Goal: Check status: Check status

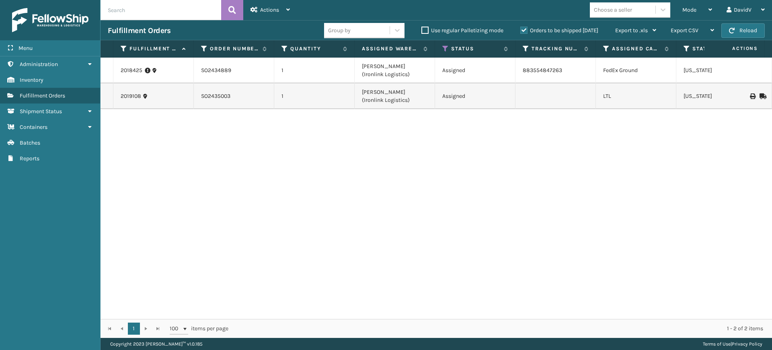
click at [522, 31] on label "Orders to be shipped [DATE]" at bounding box center [560, 30] width 78 height 7
click at [521, 31] on input "Orders to be shipped [DATE]" at bounding box center [521, 28] width 0 height 5
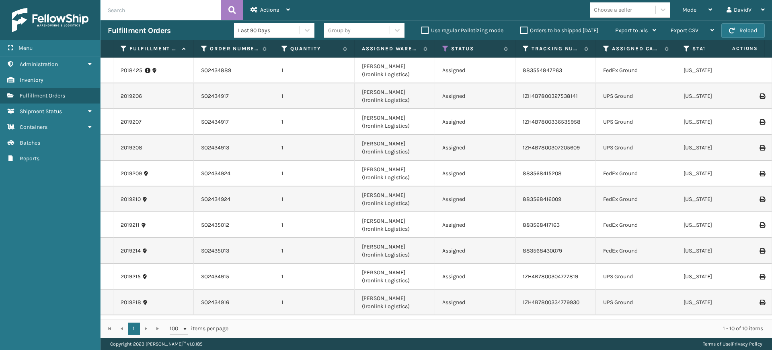
click at [522, 31] on label "Orders to be shipped [DATE]" at bounding box center [560, 30] width 78 height 7
click at [521, 31] on input "Orders to be shipped [DATE]" at bounding box center [521, 28] width 0 height 5
click at [525, 29] on label "Orders to be shipped [DATE]" at bounding box center [560, 30] width 78 height 7
click at [521, 29] on input "Orders to be shipped [DATE]" at bounding box center [521, 28] width 0 height 5
click at [444, 49] on icon at bounding box center [446, 48] width 6 height 7
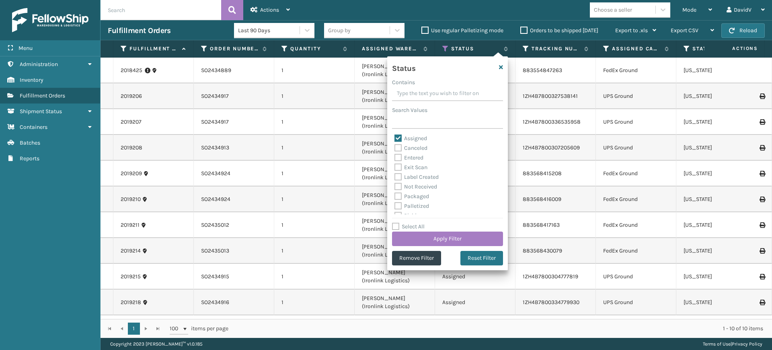
click at [399, 136] on label "Assigned" at bounding box center [411, 138] width 33 height 7
click at [395, 136] on input "Assigned" at bounding box center [395, 136] width 0 height 5
checkbox input "false"
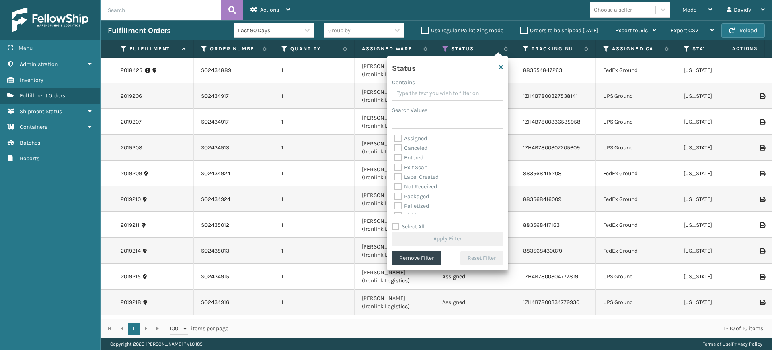
click at [397, 168] on label "Exit Scan" at bounding box center [411, 167] width 33 height 7
click at [395, 168] on input "Exit Scan" at bounding box center [395, 165] width 0 height 5
checkbox input "true"
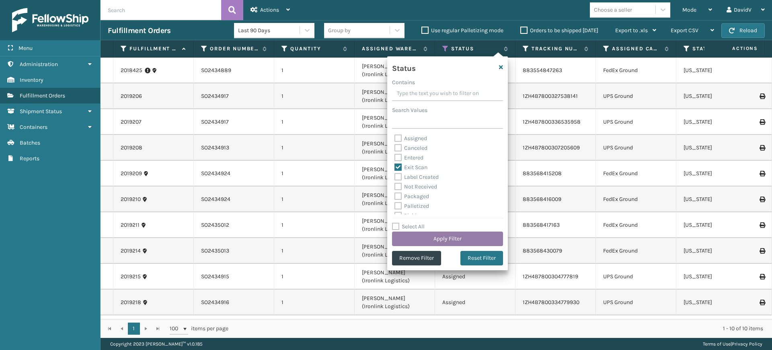
click at [467, 237] on button "Apply Filter" at bounding box center [447, 238] width 111 height 14
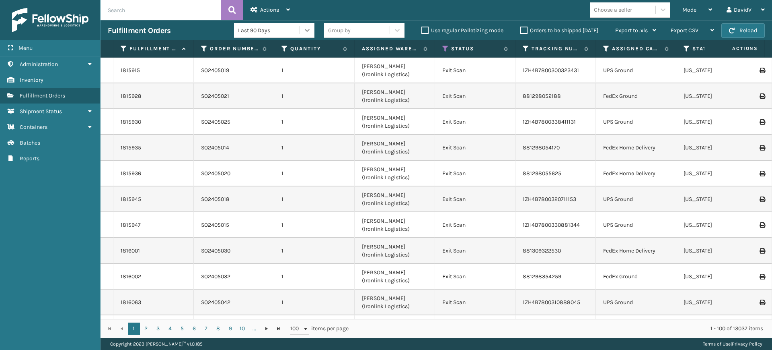
click at [308, 32] on icon at bounding box center [307, 30] width 8 height 8
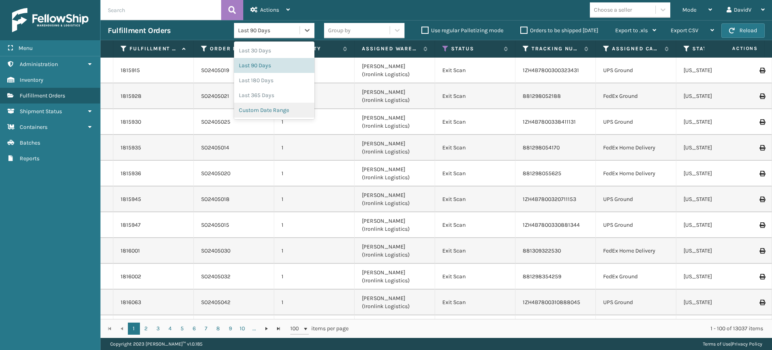
click at [284, 113] on div "Custom Date Range" at bounding box center [274, 110] width 80 height 15
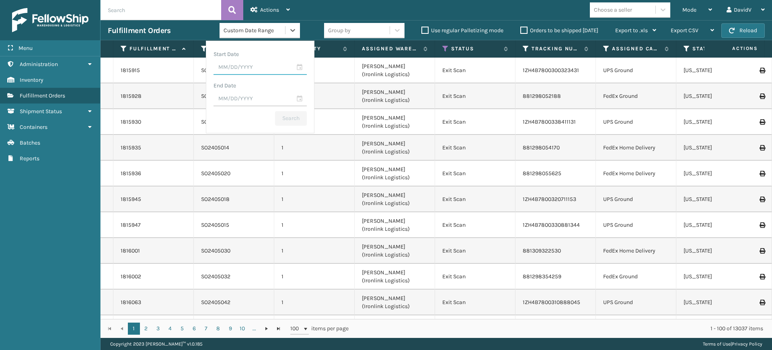
click at [301, 67] on input "text" at bounding box center [260, 67] width 93 height 14
click at [251, 142] on div "13" at bounding box center [254, 145] width 13 height 12
type input "[DATE]"
click at [299, 101] on input "text" at bounding box center [260, 99] width 93 height 14
click at [252, 178] on div "13" at bounding box center [254, 176] width 13 height 12
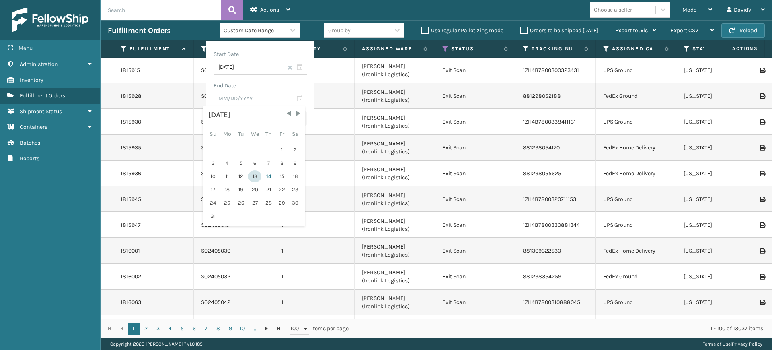
type input "[DATE]"
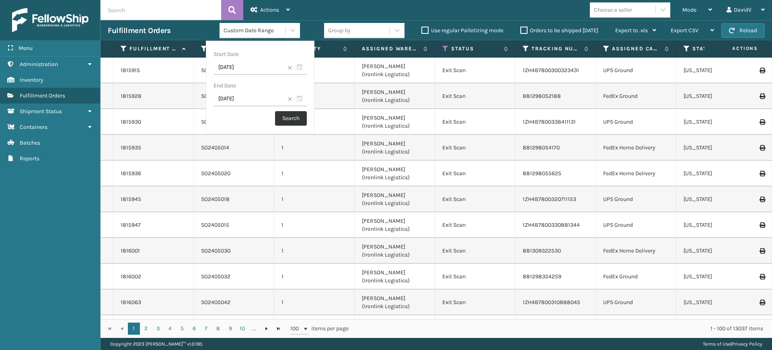
click at [291, 117] on button "Search" at bounding box center [291, 118] width 32 height 14
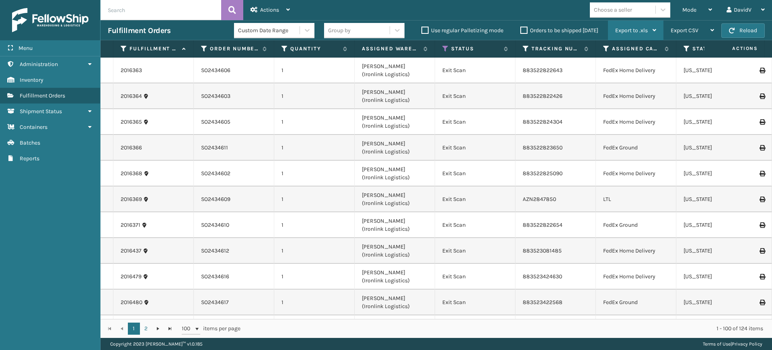
click at [656, 29] on icon at bounding box center [655, 30] width 4 height 6
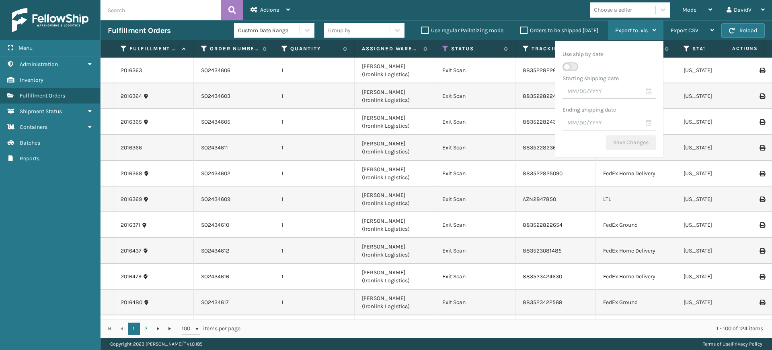
click at [660, 28] on div "Export to .xls Use ship by date Starting shipping date Ending shipping date Sav…" at bounding box center [636, 31] width 56 height 20
click at [653, 29] on icon at bounding box center [655, 30] width 4 height 6
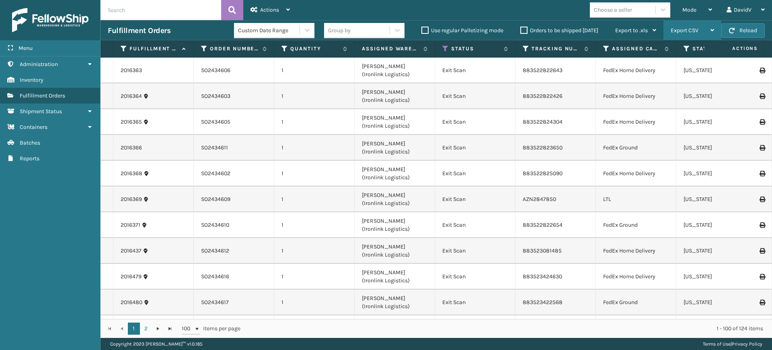
click at [715, 29] on div "Export CSV Export Current Page Export All Pages" at bounding box center [693, 31] width 58 height 20
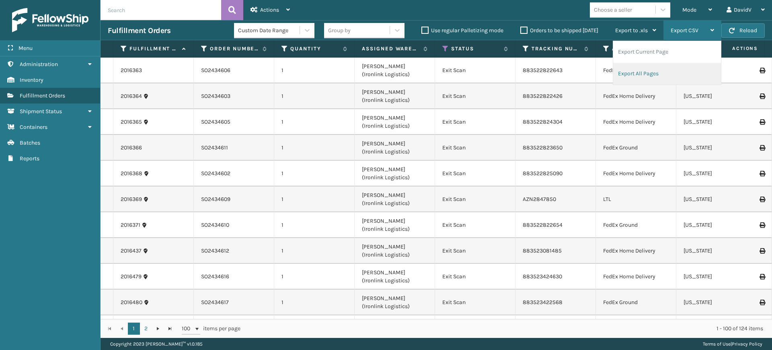
click at [636, 70] on li "Export All Pages" at bounding box center [667, 74] width 108 height 22
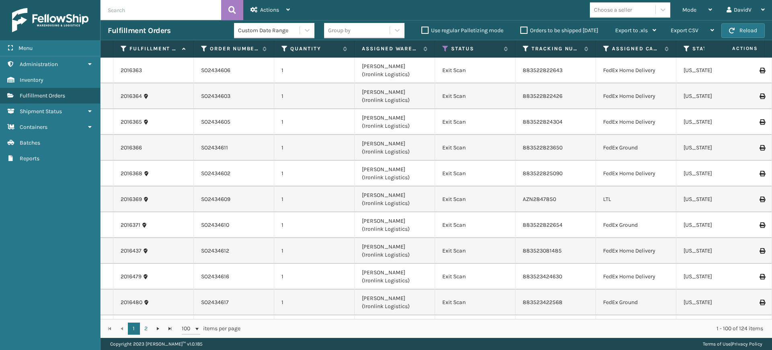
click at [191, 2] on input "text" at bounding box center [161, 10] width 121 height 20
paste input "SO2434510"
type input "SO2434510"
click at [235, 8] on icon at bounding box center [233, 10] width 8 height 12
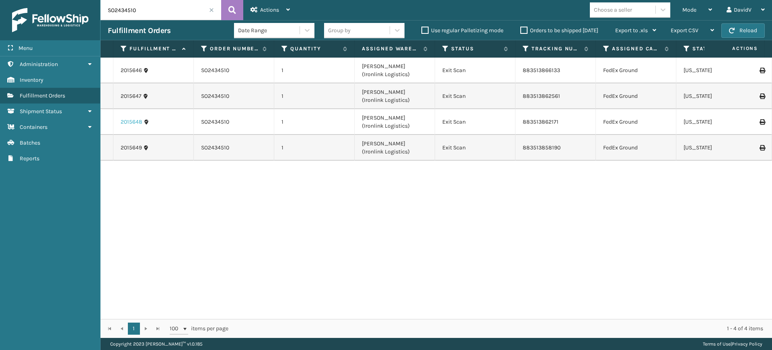
click at [130, 122] on link "2015648" at bounding box center [132, 122] width 22 height 8
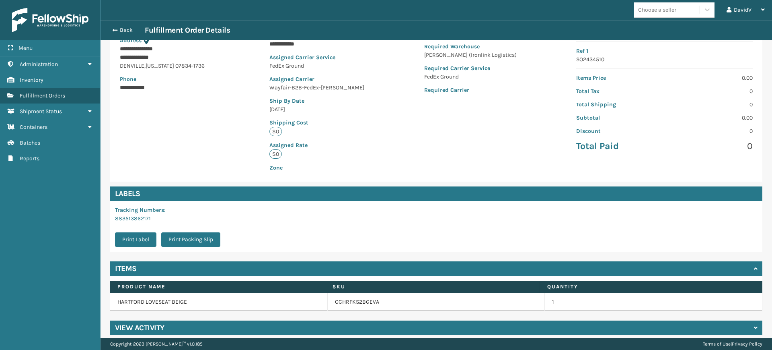
scroll to position [126, 0]
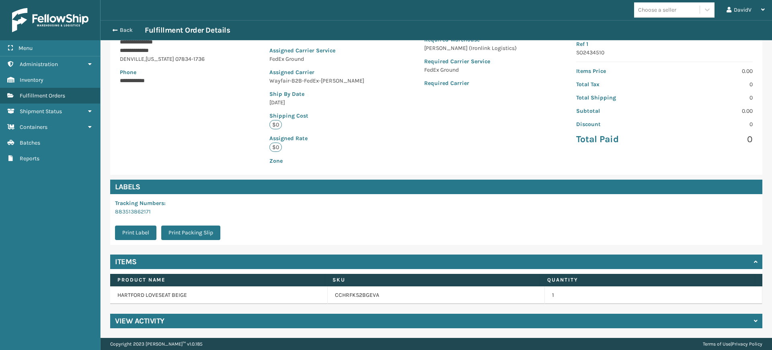
click at [140, 319] on h4 "View Activity" at bounding box center [139, 321] width 49 height 10
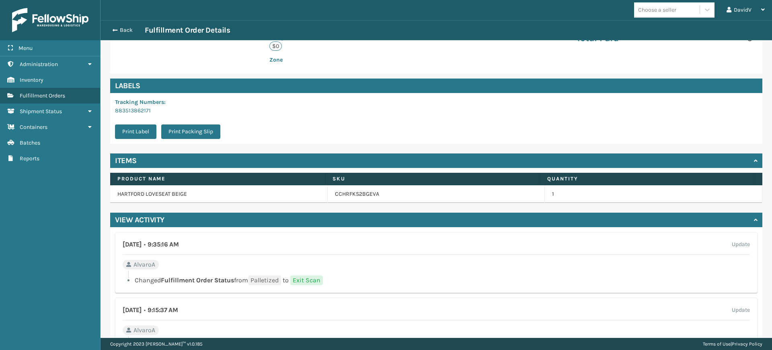
scroll to position [277, 0]
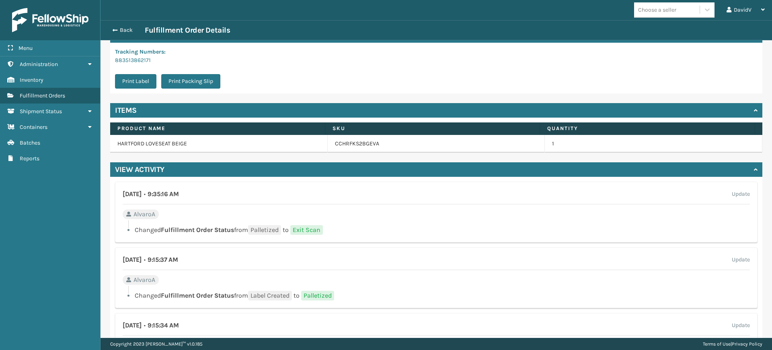
click at [632, 82] on div "Tracking Numbers : 883513862171 Print Label Print Packing Slip" at bounding box center [436, 68] width 653 height 51
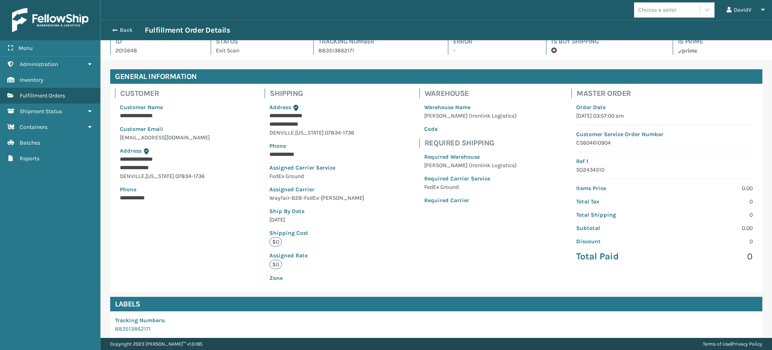
scroll to position [0, 0]
